Goal: Obtain resource: Download file/media

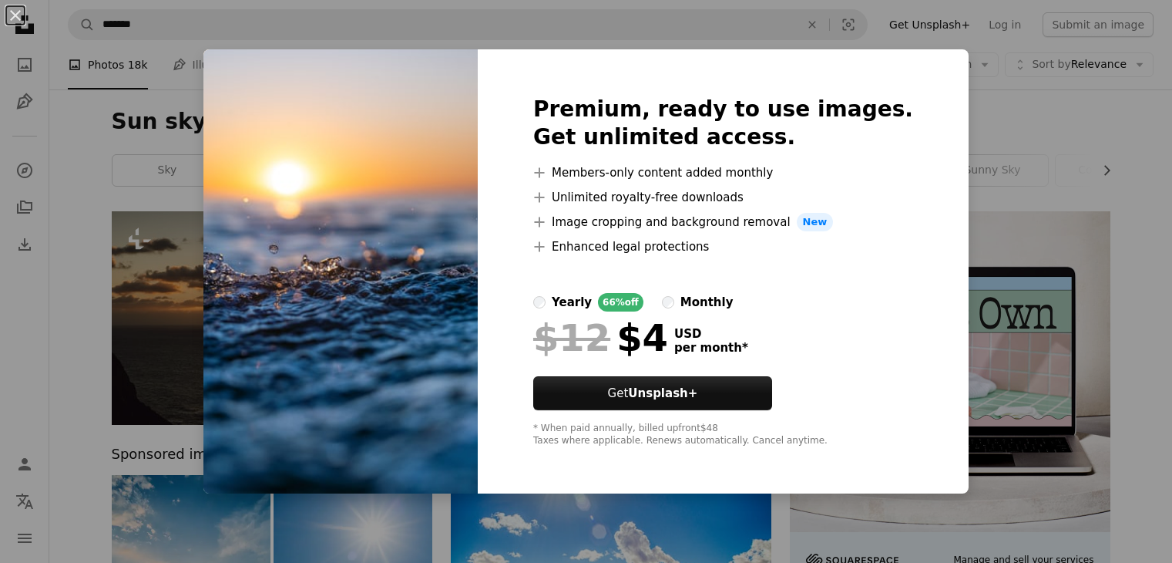
scroll to position [637, 0]
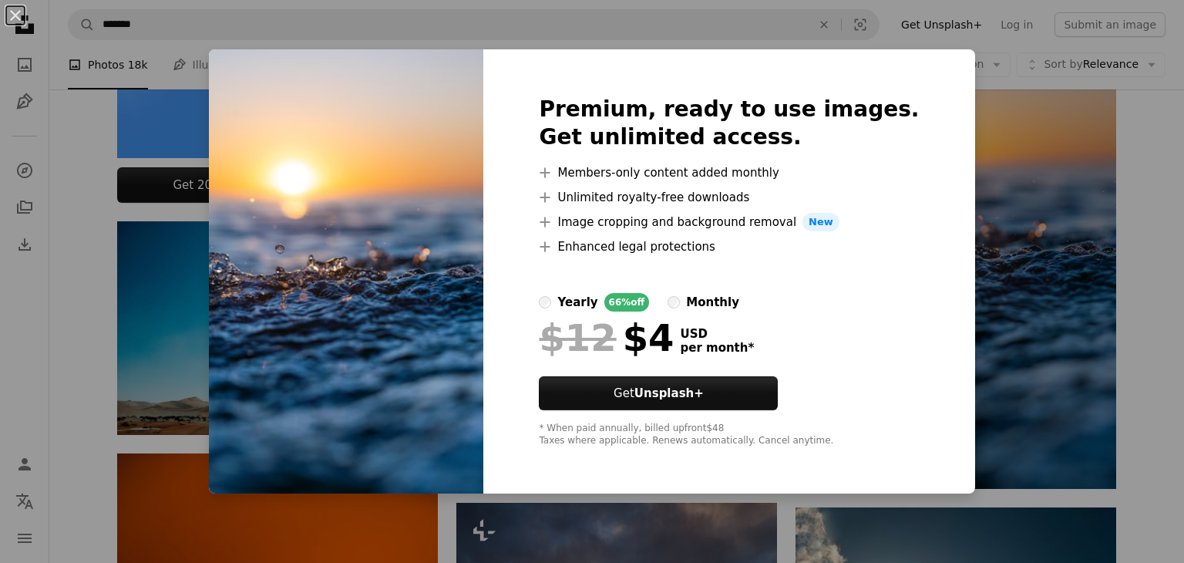
drag, startPoint x: 0, startPoint y: 0, endPoint x: 1024, endPoint y: 446, distance: 1117.2
click at [1024, 446] on div "An X shape Premium, ready to use images. Get unlimited access. A plus sign Memb…" at bounding box center [592, 281] width 1184 height 563
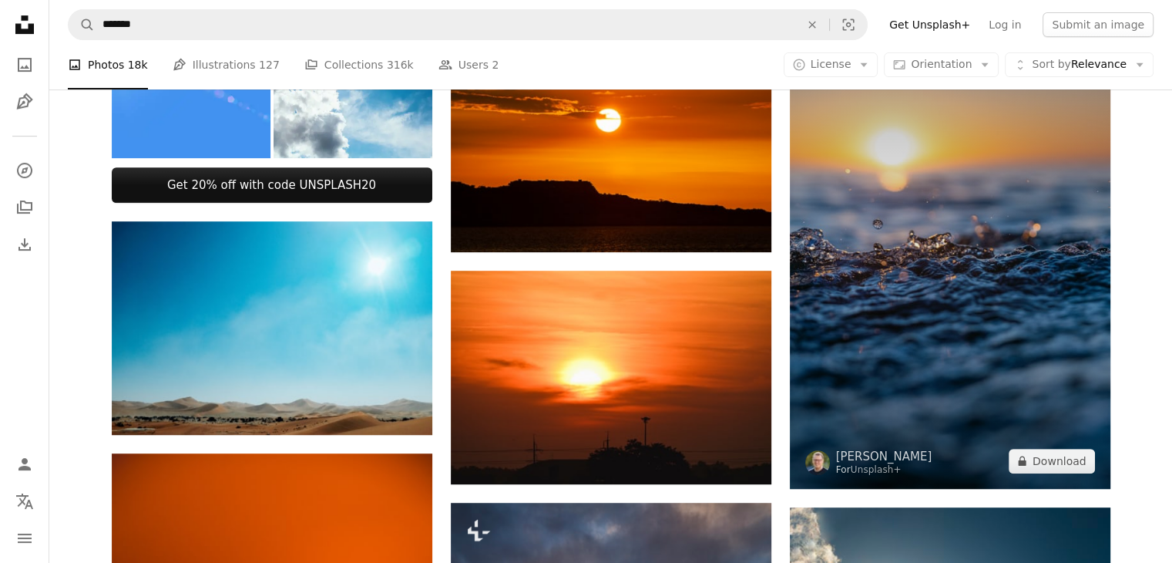
click at [1024, 446] on img at bounding box center [950, 248] width 321 height 481
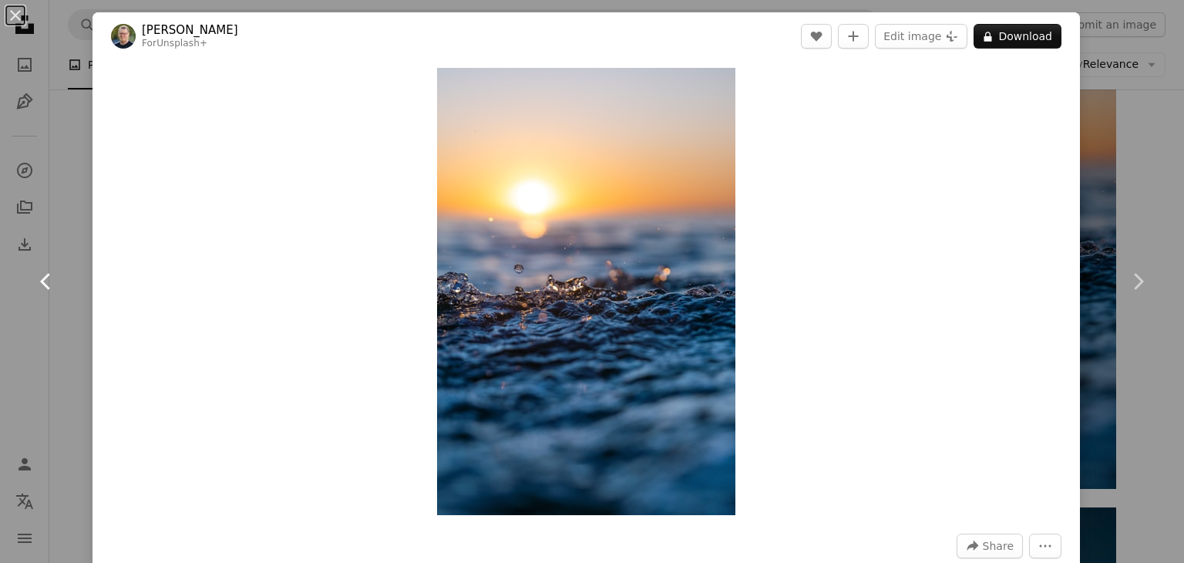
drag, startPoint x: 1024, startPoint y: 446, endPoint x: 61, endPoint y: 215, distance: 990.7
click at [61, 215] on link "Chevron left" at bounding box center [46, 281] width 92 height 148
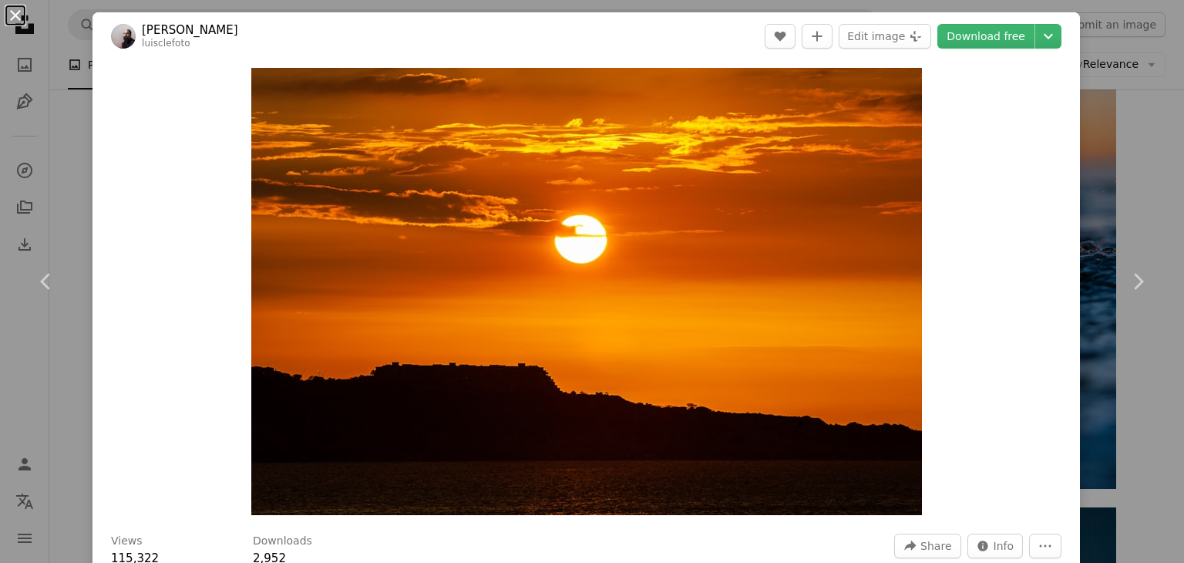
click at [17, 15] on button "An X shape" at bounding box center [15, 15] width 18 height 18
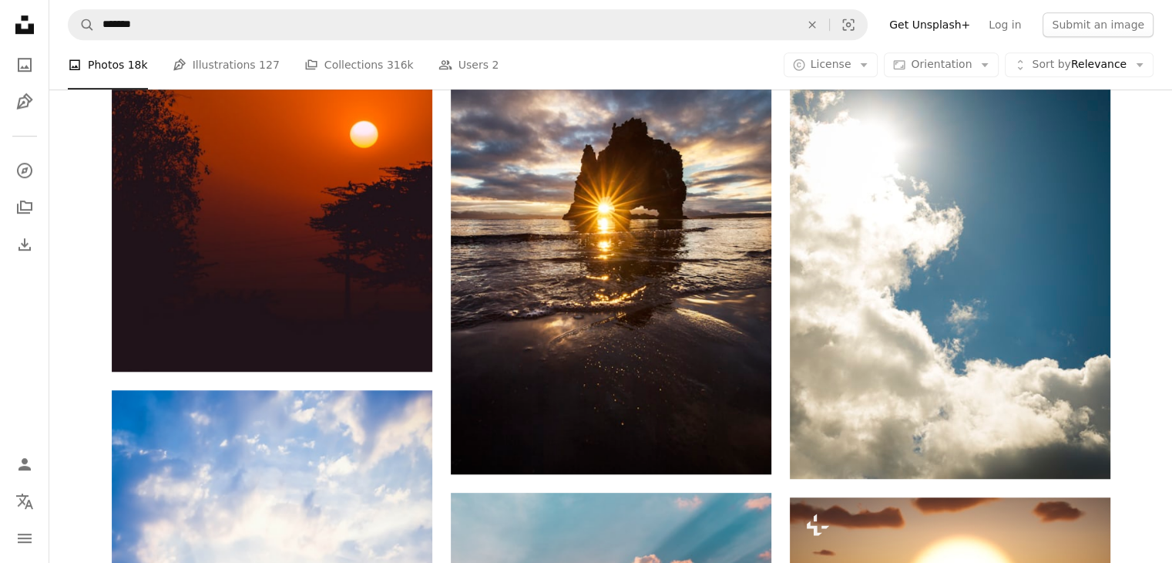
scroll to position [1094, 0]
